Goal: Transaction & Acquisition: Purchase product/service

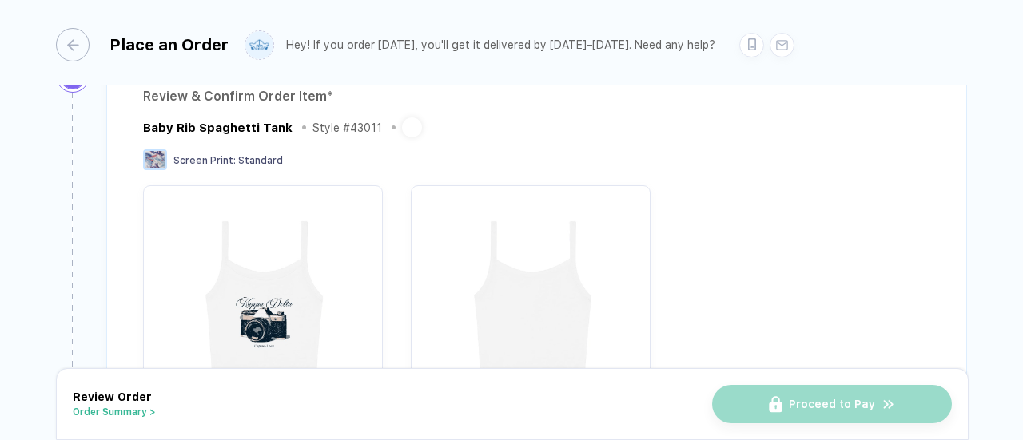
scroll to position [243, 0]
click at [211, 124] on div "Baby Rib Spaghetti Tank" at bounding box center [217, 128] width 149 height 14
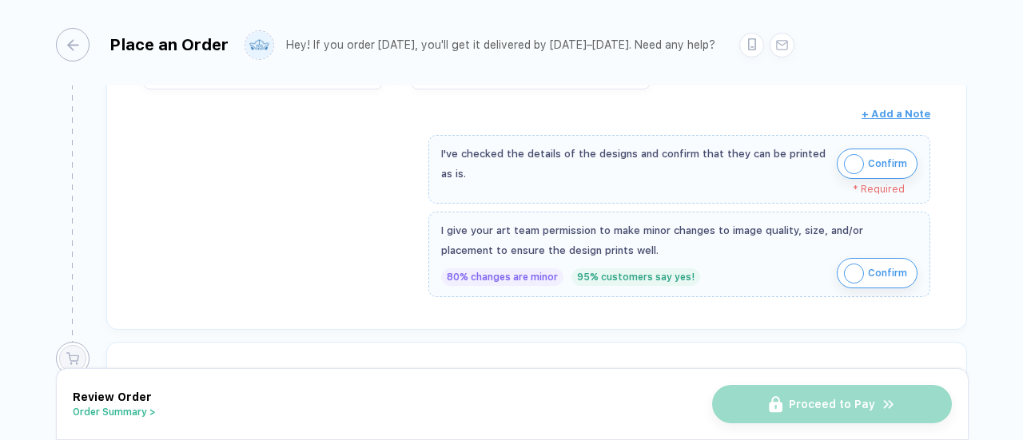
scroll to position [585, 0]
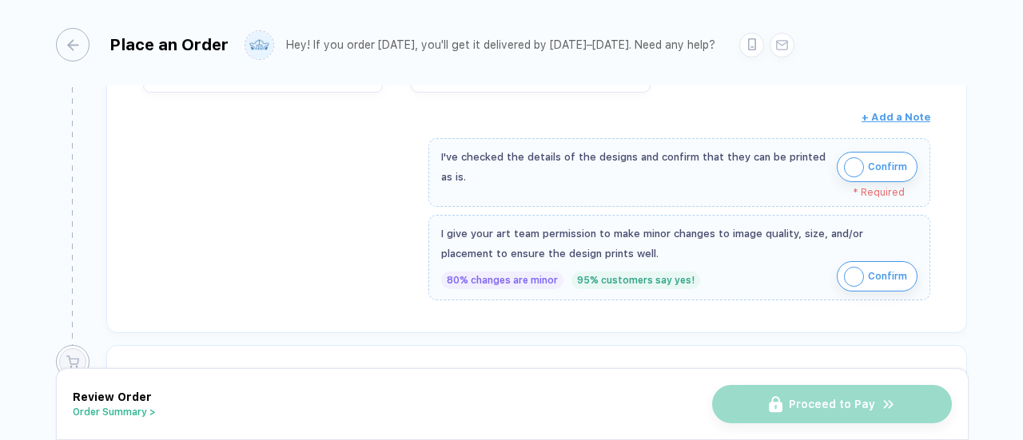
click at [845, 159] on img "button" at bounding box center [854, 167] width 20 height 20
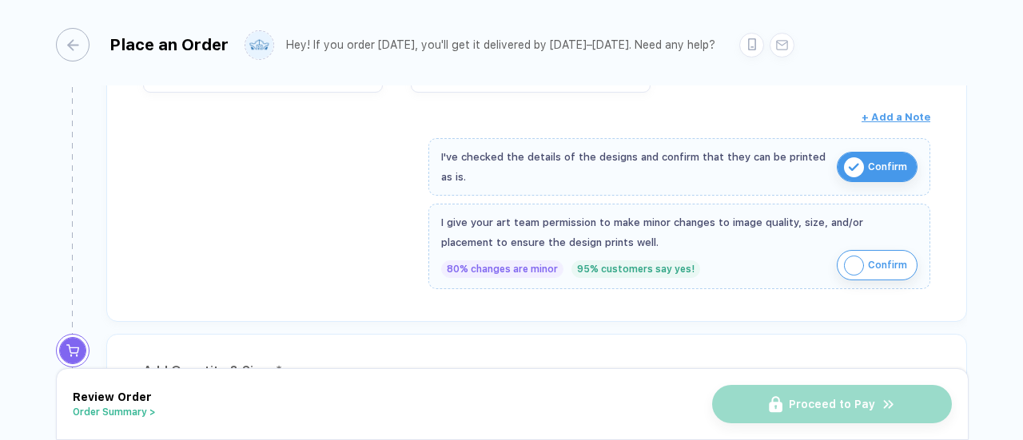
click at [849, 282] on div "I give your art team permission to make minor changes to image quality, size, a…" at bounding box center [679, 246] width 502 height 85
click at [848, 256] on img "button" at bounding box center [854, 266] width 20 height 20
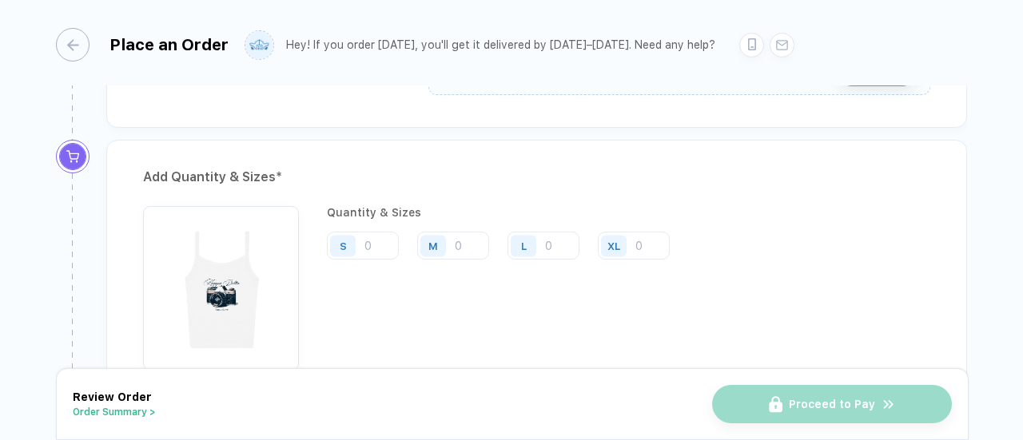
scroll to position [888, 0]
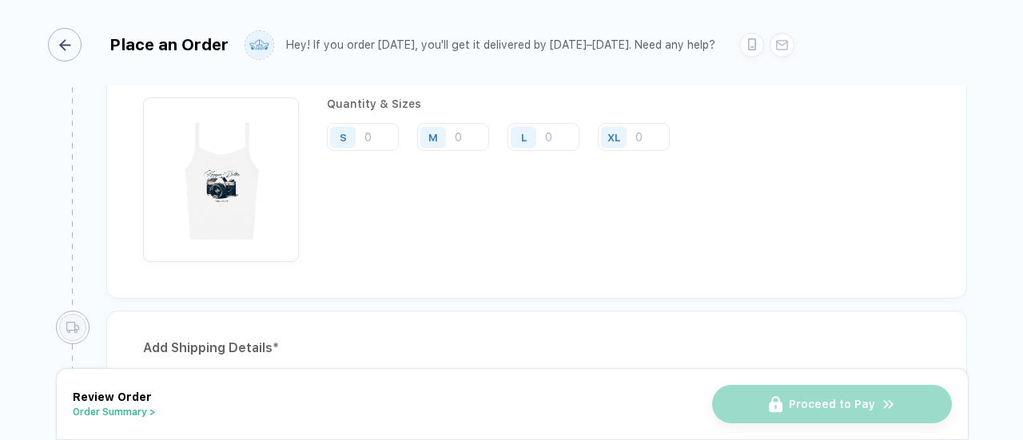
click at [78, 51] on div "button" at bounding box center [65, 45] width 34 height 34
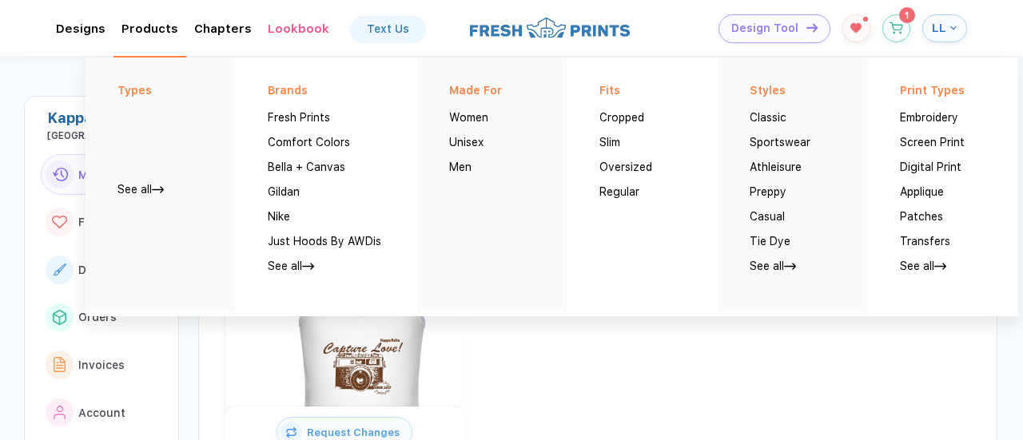
click at [145, 202] on div "Types See all" at bounding box center [160, 185] width 150 height 255
click at [150, 177] on div "See all" at bounding box center [140, 183] width 46 height 25
click at [145, 189] on link "See all" at bounding box center [140, 189] width 46 height 13
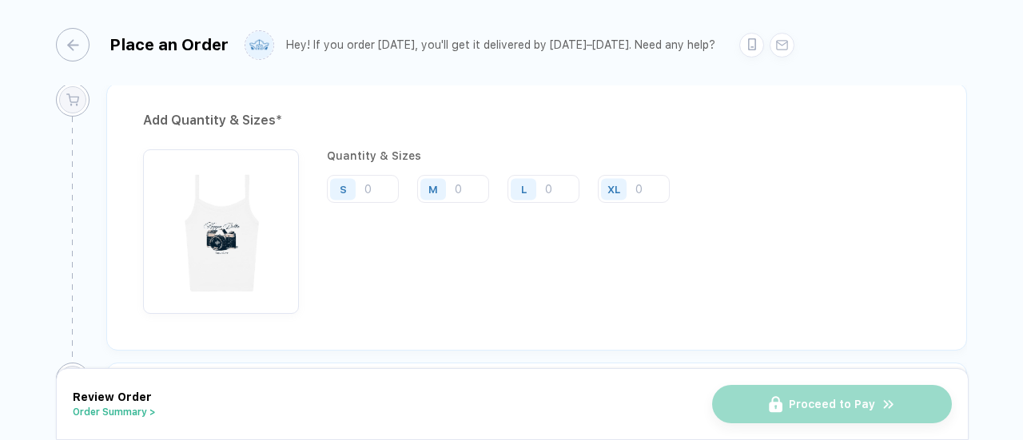
scroll to position [846, 0]
